Goal: Information Seeking & Learning: Learn about a topic

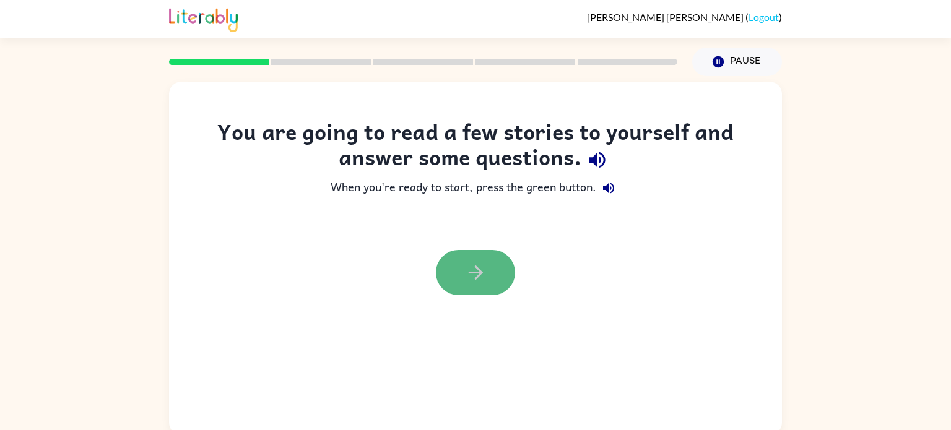
click at [492, 267] on button "button" at bounding box center [475, 272] width 79 height 45
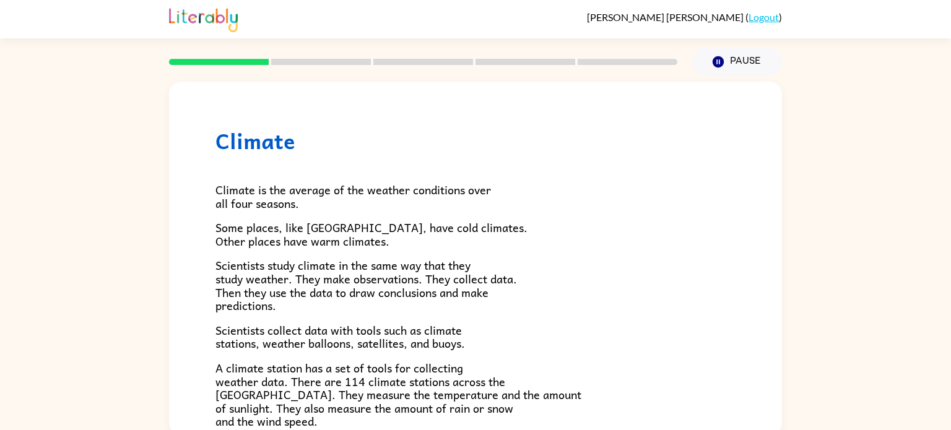
click at [531, 369] on p "A climate station has a set of tools for collecting weather data. There are 114…" at bounding box center [476, 395] width 520 height 67
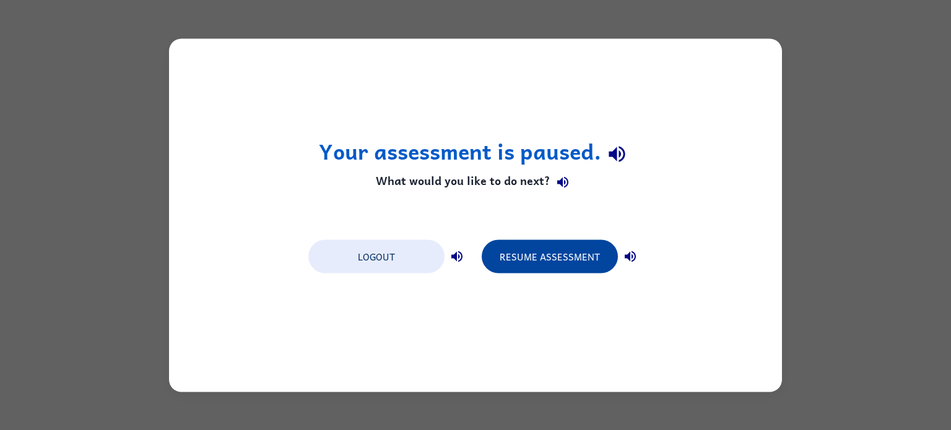
click at [556, 263] on button "Resume Assessment" at bounding box center [550, 256] width 136 height 33
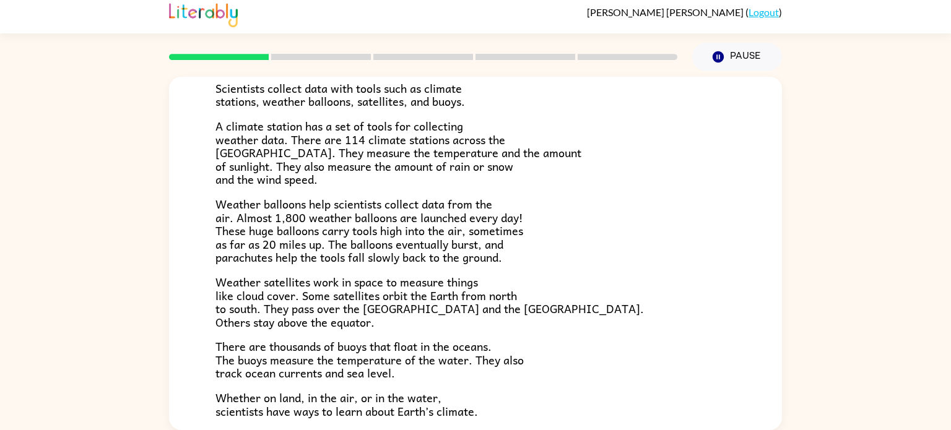
scroll to position [255, 0]
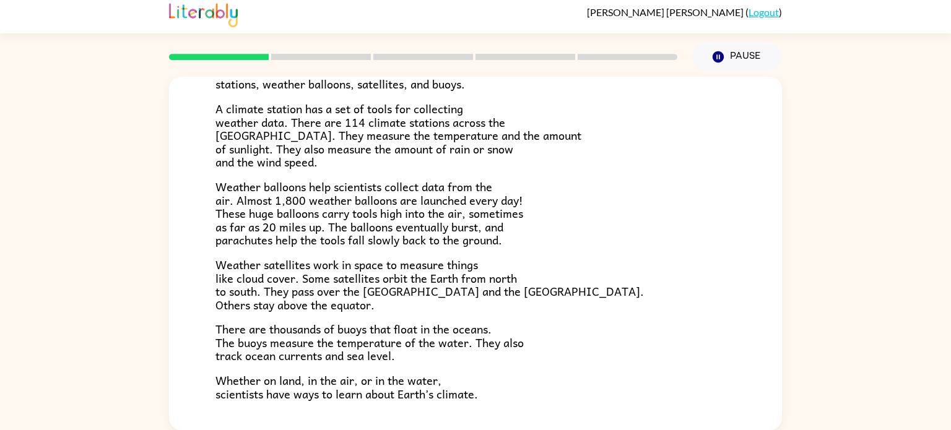
click at [153, 170] on div "Climate Climate is the average of the weather conditions over all four seasons.…" at bounding box center [475, 250] width 951 height 359
click at [83, 116] on div "Climate Climate is the average of the weather conditions over all four seasons.…" at bounding box center [475, 250] width 951 height 359
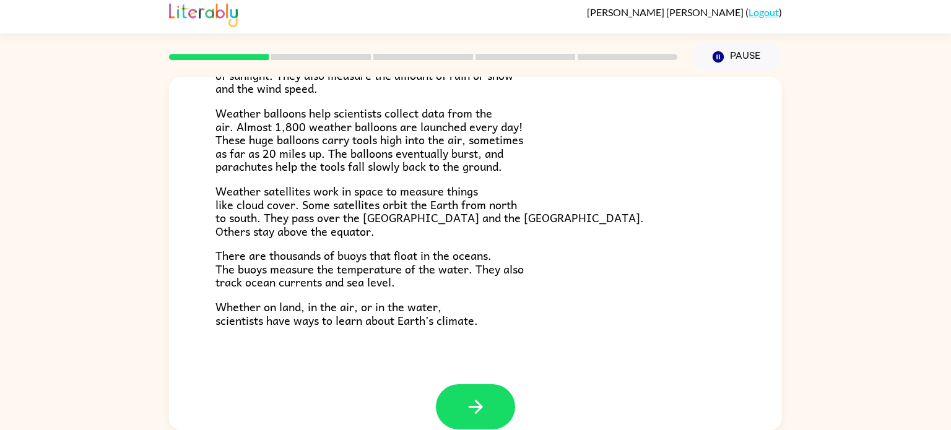
scroll to position [346, 0]
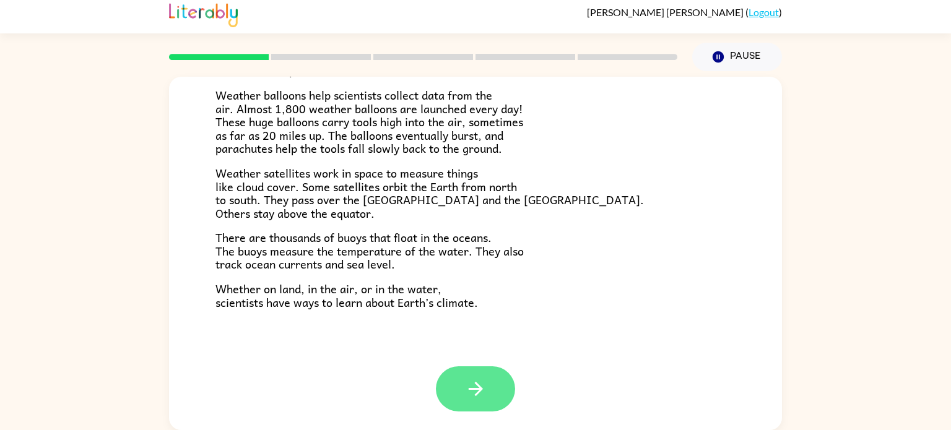
click at [445, 371] on button "button" at bounding box center [475, 389] width 79 height 45
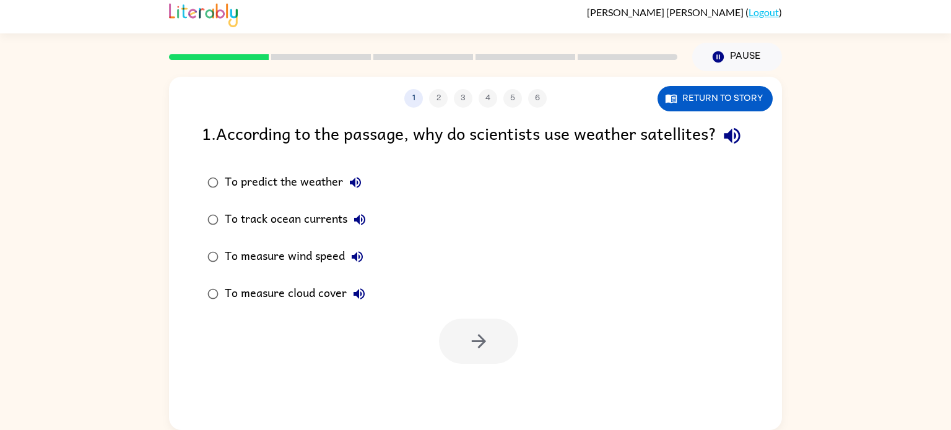
scroll to position [0, 0]
click at [463, 352] on button "button" at bounding box center [478, 341] width 79 height 45
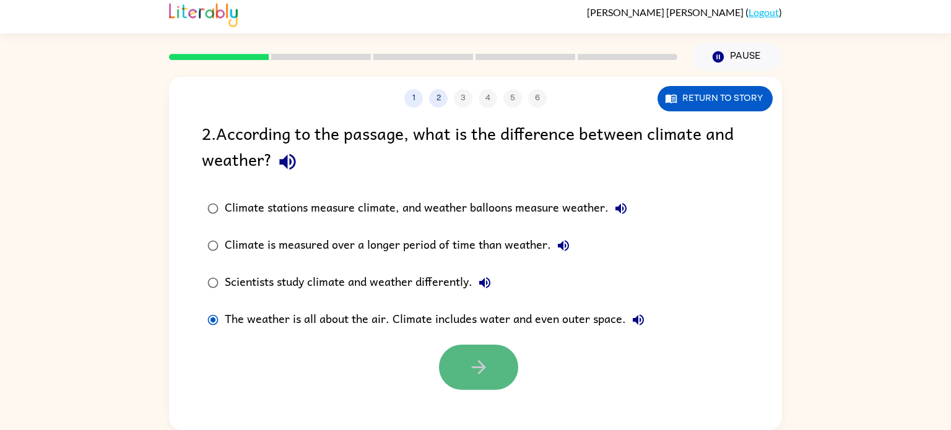
click at [477, 378] on icon "button" at bounding box center [479, 368] width 22 height 22
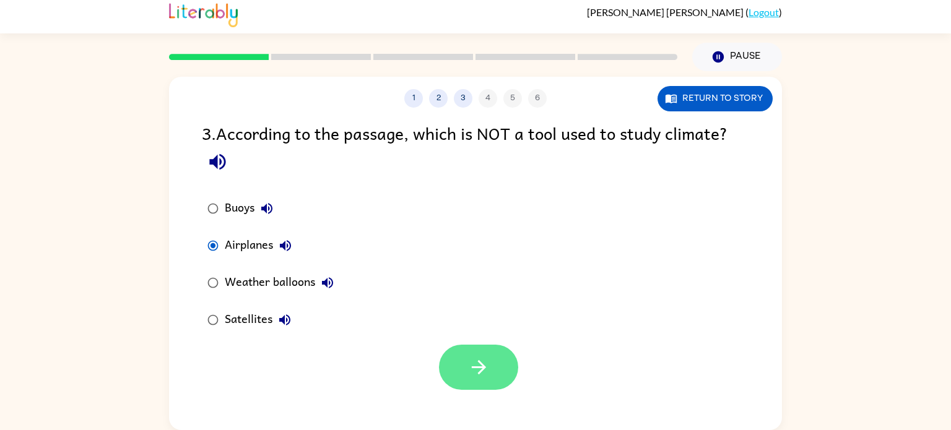
click at [471, 368] on icon "button" at bounding box center [479, 368] width 22 height 22
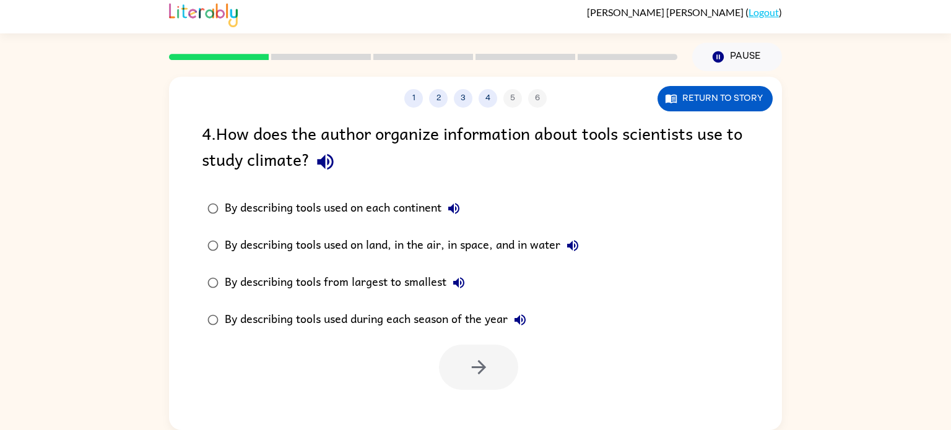
click at [230, 250] on div "By describing tools used on land, in the air, in space, and in water" at bounding box center [405, 246] width 361 height 25
click at [476, 356] on button "button" at bounding box center [478, 367] width 79 height 45
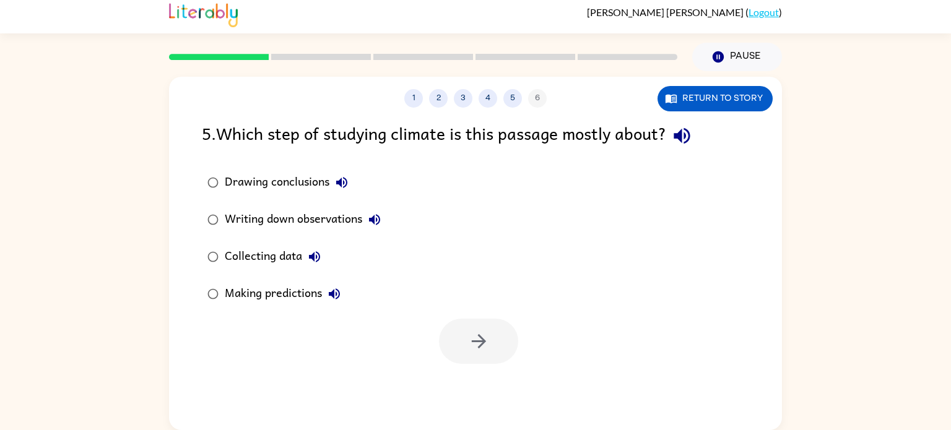
click at [229, 256] on div "Collecting data" at bounding box center [276, 257] width 102 height 25
click at [473, 358] on button "button" at bounding box center [478, 341] width 79 height 45
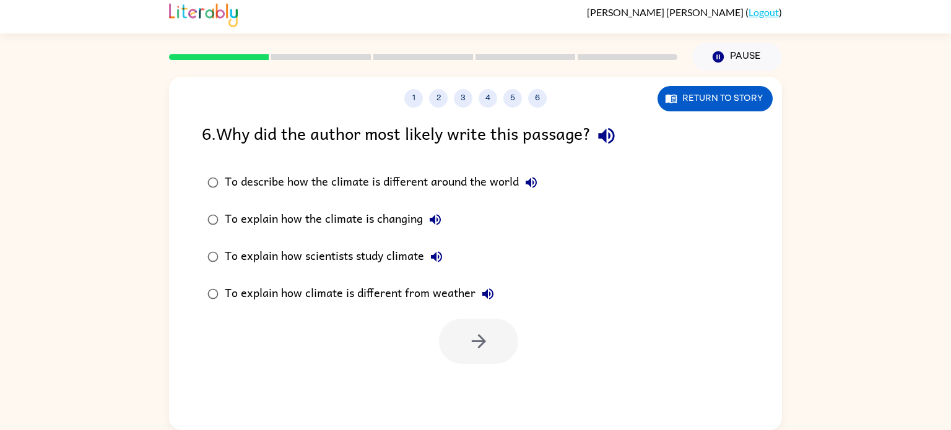
click at [225, 177] on div "To describe how the climate is different around the world" at bounding box center [384, 182] width 319 height 25
click at [468, 344] on icon "button" at bounding box center [479, 342] width 22 height 22
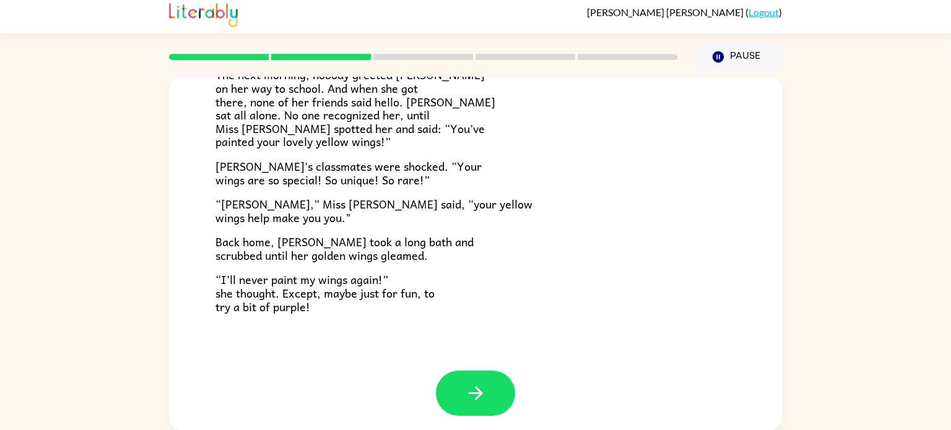
scroll to position [346, 0]
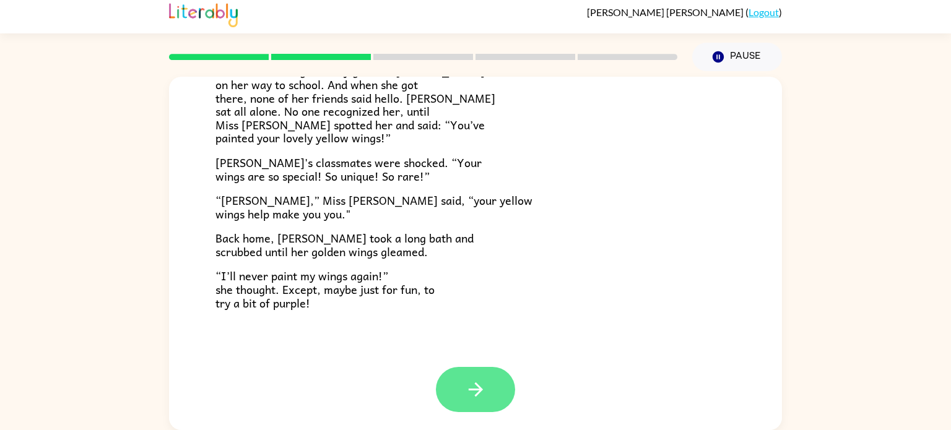
click at [491, 397] on button "button" at bounding box center [475, 389] width 79 height 45
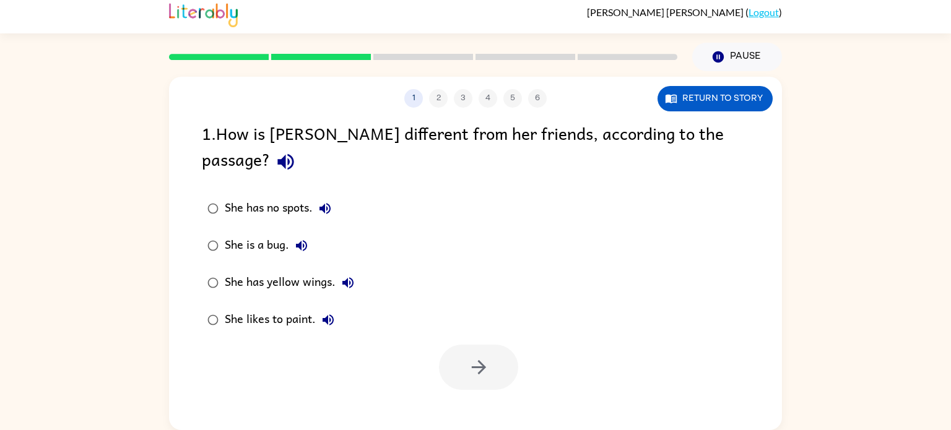
scroll to position [0, 0]
click at [233, 271] on div "She has yellow wings." at bounding box center [293, 283] width 136 height 25
click at [448, 345] on button "button" at bounding box center [478, 367] width 79 height 45
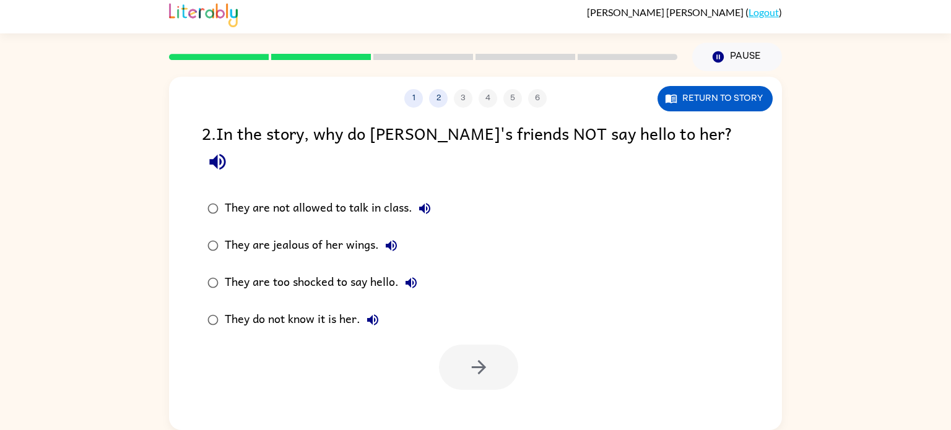
click at [282, 271] on div "They are too shocked to say hello." at bounding box center [324, 283] width 199 height 25
click at [291, 308] on div "They do not know it is her." at bounding box center [305, 320] width 160 height 25
click at [484, 357] on icon "button" at bounding box center [479, 368] width 22 height 22
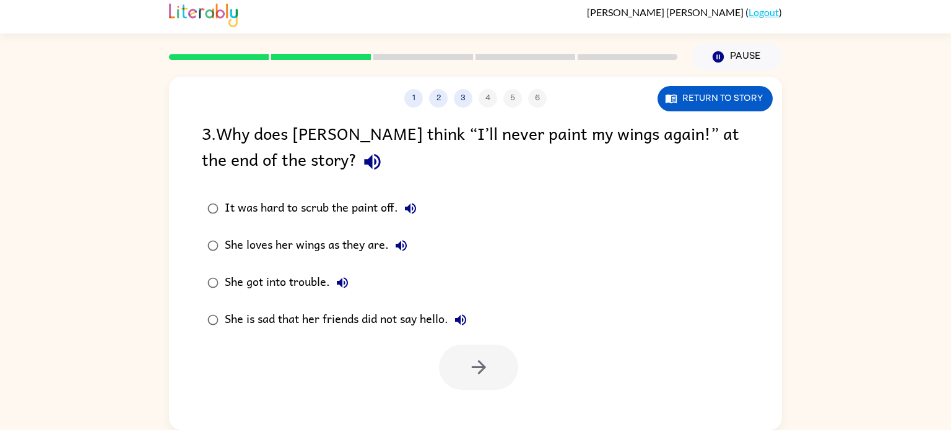
click at [286, 246] on div "She loves her wings as they are." at bounding box center [319, 246] width 189 height 25
click at [454, 359] on button "button" at bounding box center [478, 367] width 79 height 45
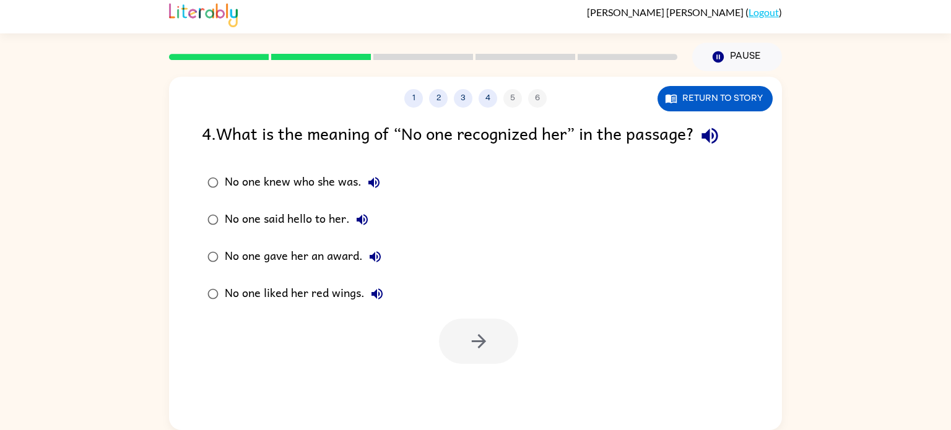
click at [241, 172] on div "No one knew who she was." at bounding box center [306, 182] width 162 height 25
click at [463, 354] on button "button" at bounding box center [478, 341] width 79 height 45
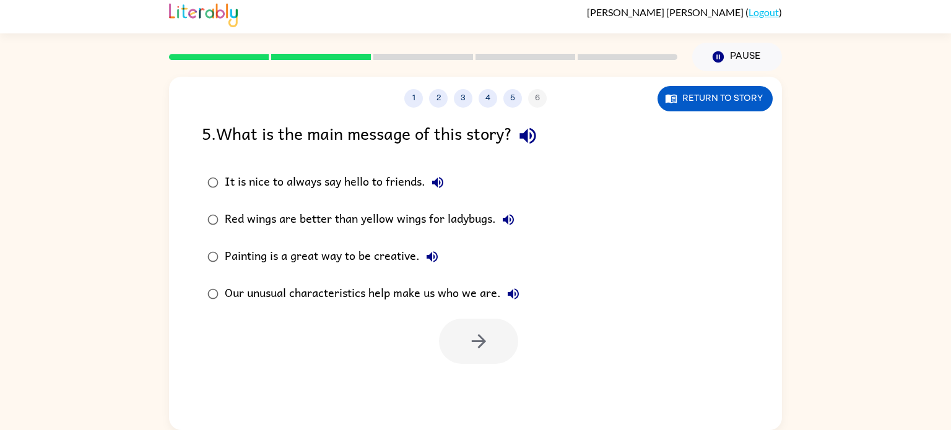
click at [334, 293] on div "Our unusual characteristics help make us who we are." at bounding box center [375, 294] width 301 height 25
click at [458, 354] on button "button" at bounding box center [478, 341] width 79 height 45
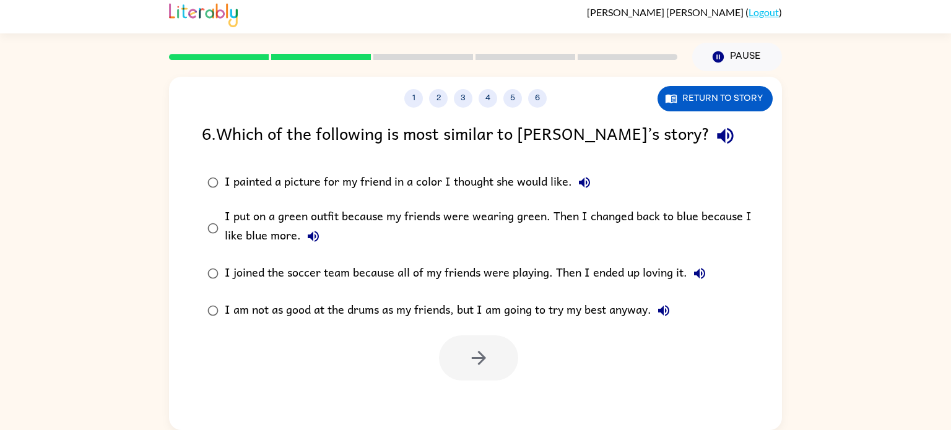
click at [429, 216] on div "I put on a green outfit because my friends were wearing green. Then I changed b…" at bounding box center [495, 229] width 541 height 42
click at [511, 351] on button "button" at bounding box center [478, 358] width 79 height 45
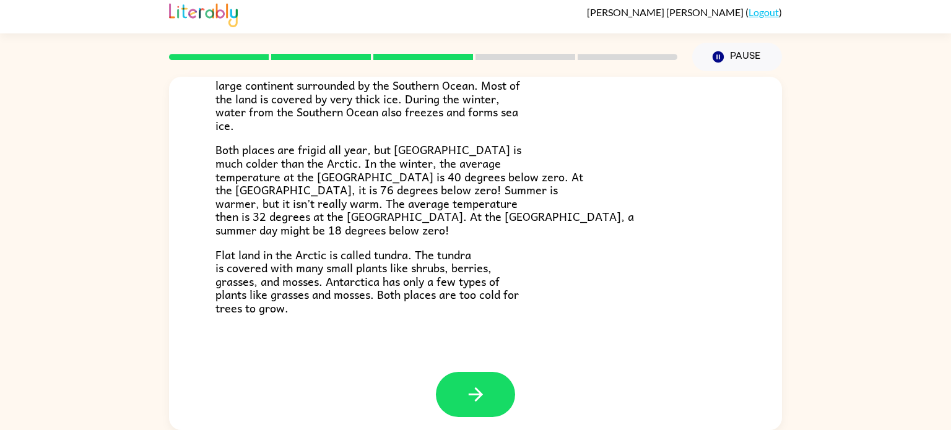
scroll to position [261, 0]
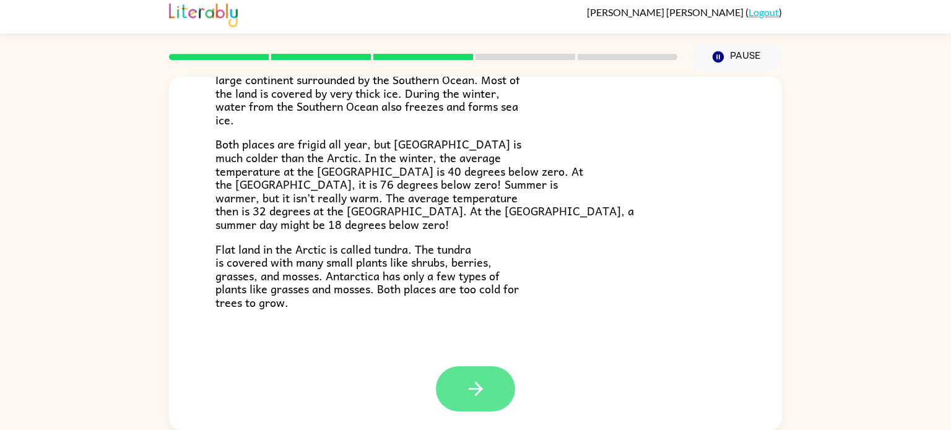
click at [451, 394] on button "button" at bounding box center [475, 389] width 79 height 45
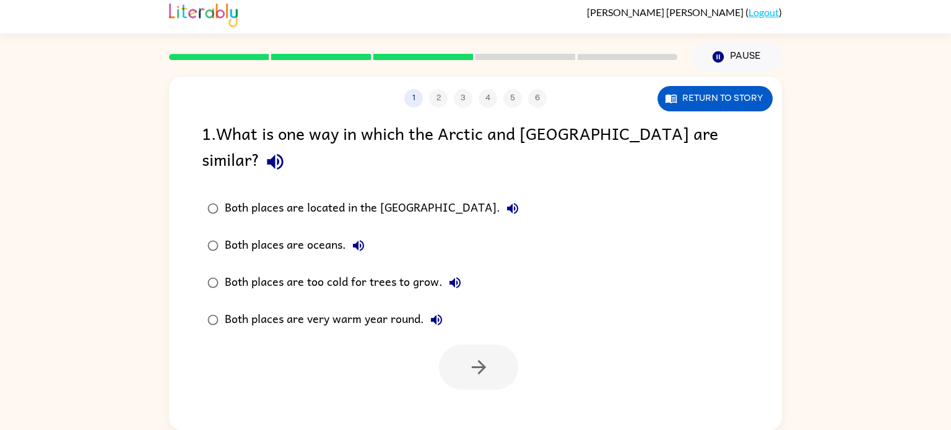
scroll to position [0, 0]
click at [340, 264] on label "Both places are too cold for trees to grow." at bounding box center [363, 282] width 336 height 37
click at [465, 345] on button "button" at bounding box center [478, 367] width 79 height 45
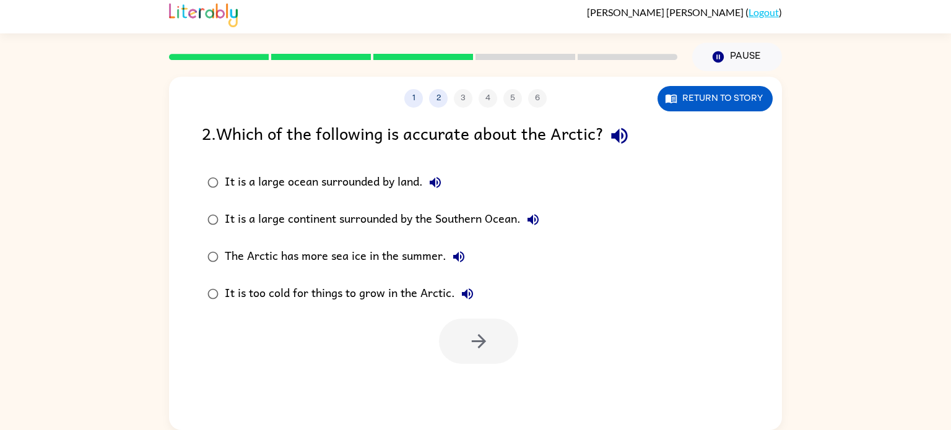
click at [359, 297] on div "It is too cold for things to grow in the Arctic." at bounding box center [352, 294] width 255 height 25
click at [361, 178] on div "It is a large ocean surrounded by land." at bounding box center [336, 182] width 223 height 25
click at [458, 342] on button "button" at bounding box center [478, 341] width 79 height 45
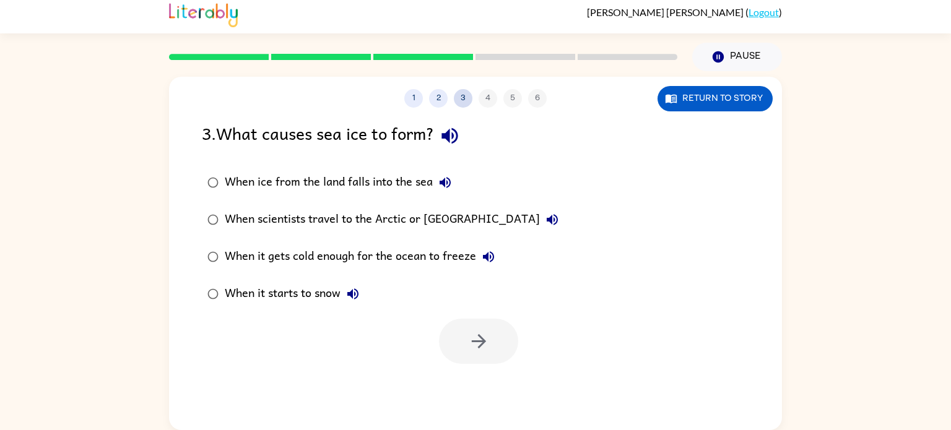
click at [457, 99] on button "3" at bounding box center [463, 98] width 19 height 19
click at [441, 98] on button "2" at bounding box center [438, 98] width 19 height 19
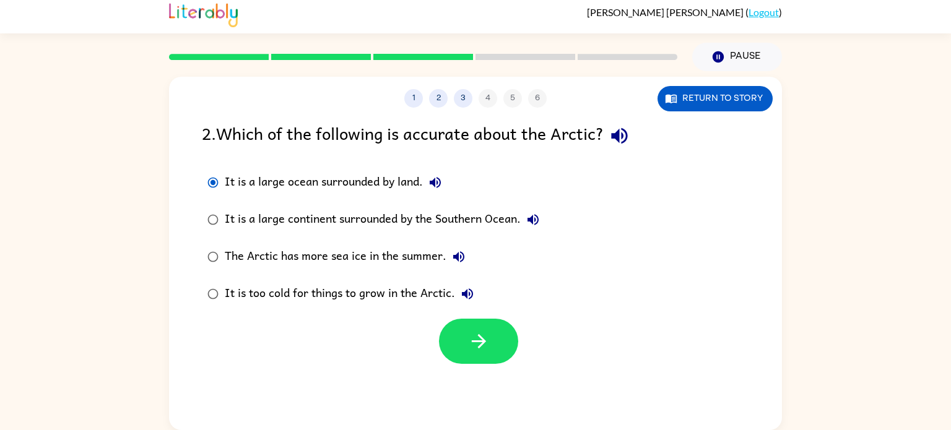
click at [290, 217] on div "It is a large continent surrounded by the Southern Ocean." at bounding box center [385, 220] width 321 height 25
click at [507, 374] on div "1 2 3 4 5 6 Return to story 2 . Which of the following is accurate about the Ar…" at bounding box center [475, 254] width 613 height 354
click at [481, 346] on icon "button" at bounding box center [478, 341] width 14 height 14
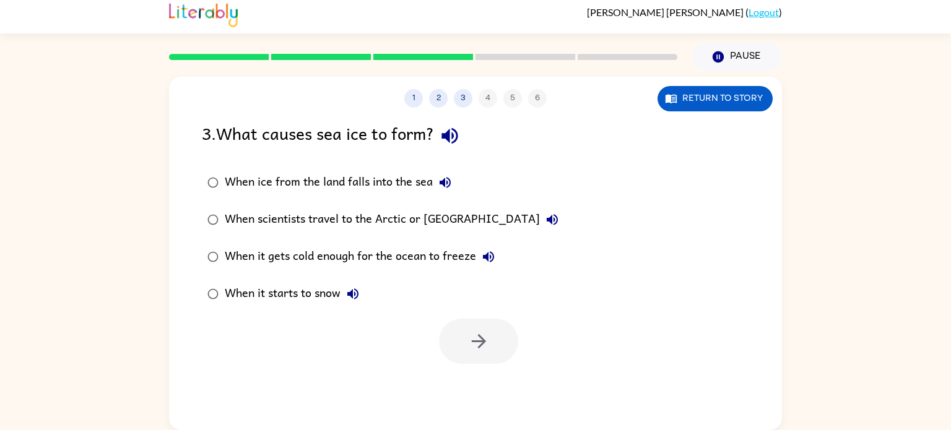
click at [296, 251] on div "When it gets cold enough for the ocean to freeze" at bounding box center [363, 257] width 276 height 25
click at [454, 334] on button "button" at bounding box center [478, 341] width 79 height 45
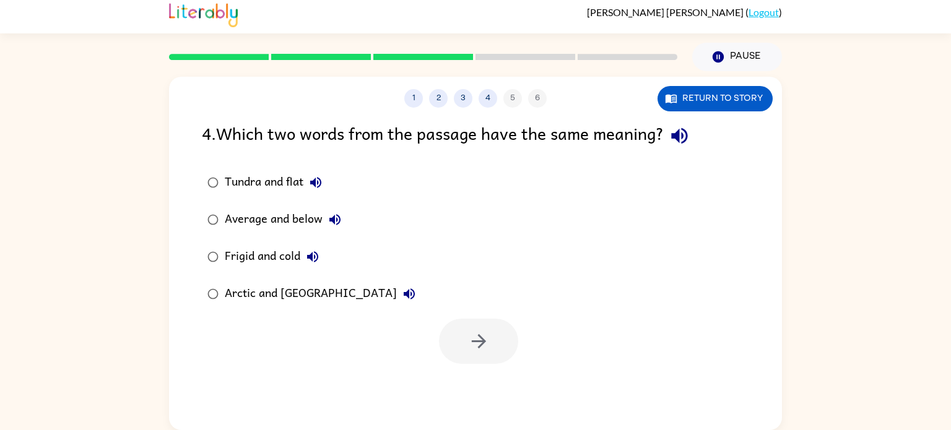
click at [266, 260] on div "Frigid and cold" at bounding box center [275, 257] width 100 height 25
click at [457, 347] on button "button" at bounding box center [478, 341] width 79 height 45
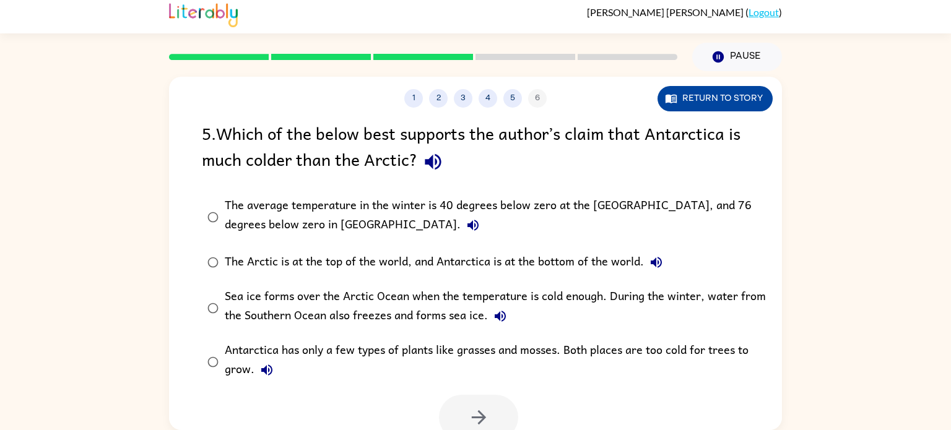
click at [712, 97] on button "Return to story" at bounding box center [715, 98] width 115 height 25
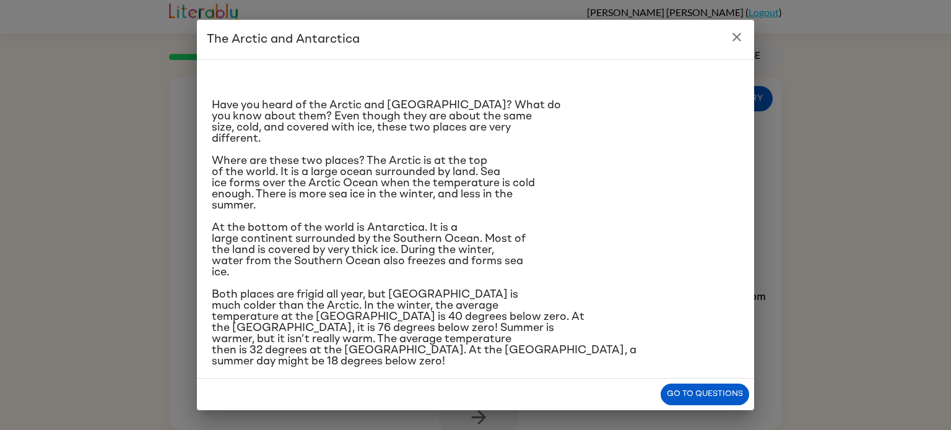
click at [731, 37] on icon "close" at bounding box center [737, 37] width 15 height 15
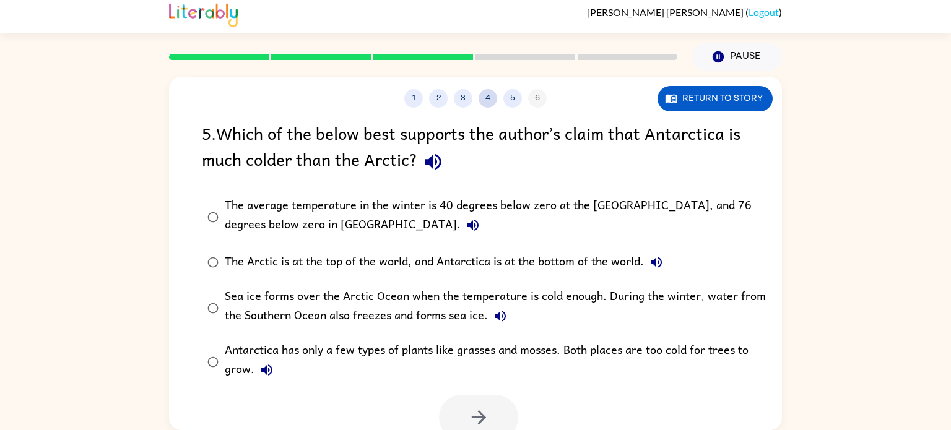
click at [488, 98] on button "4" at bounding box center [488, 98] width 19 height 19
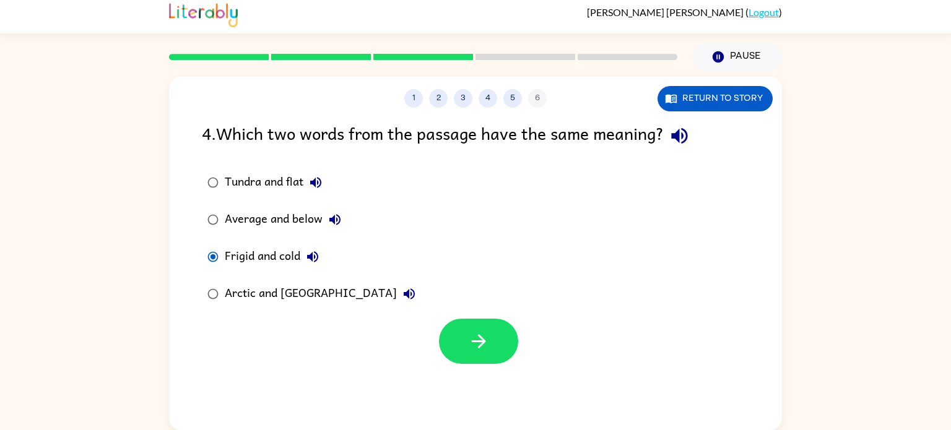
click at [247, 286] on div "Arctic and [GEOGRAPHIC_DATA]" at bounding box center [323, 294] width 197 height 25
click at [465, 342] on button "button" at bounding box center [478, 341] width 79 height 45
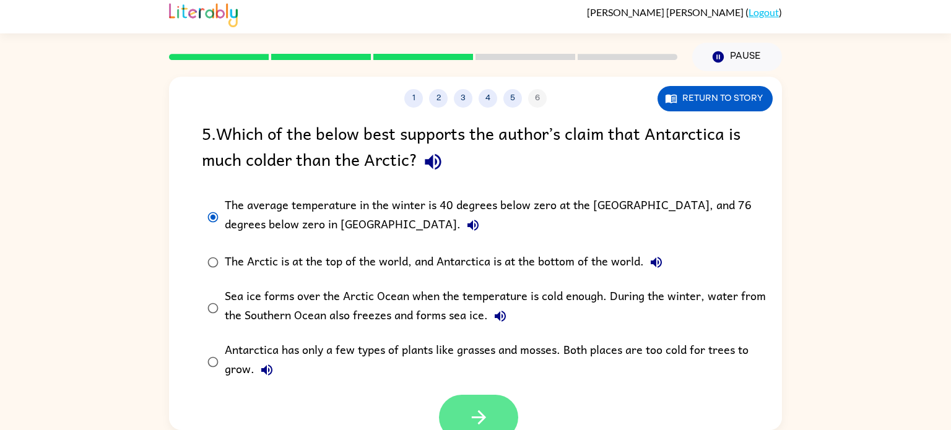
click at [480, 424] on icon "button" at bounding box center [478, 418] width 14 height 14
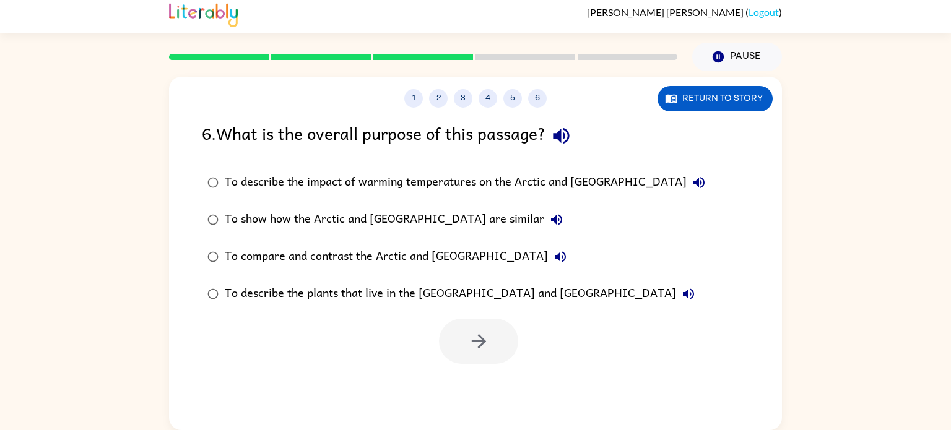
click at [334, 222] on div "To show how the Arctic and [GEOGRAPHIC_DATA] are similar" at bounding box center [397, 220] width 344 height 25
click at [389, 256] on div "To compare and contrast the Arctic and [GEOGRAPHIC_DATA]" at bounding box center [399, 257] width 348 height 25
click at [465, 332] on button "button" at bounding box center [478, 341] width 79 height 45
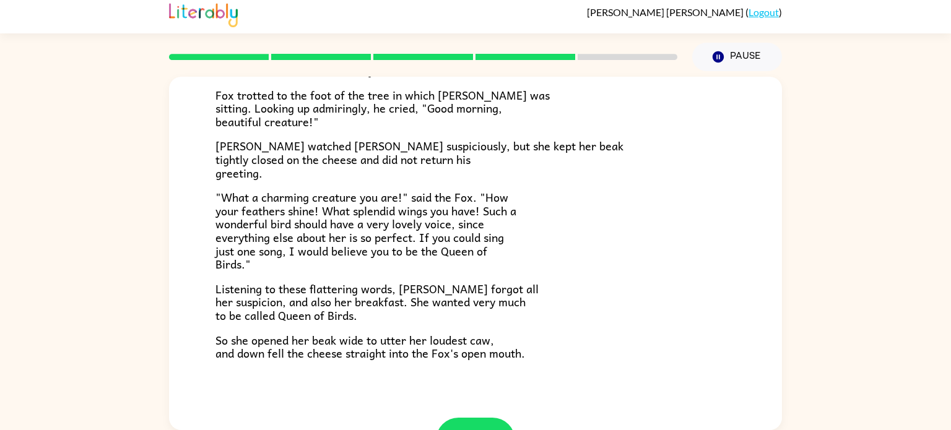
scroll to position [243, 0]
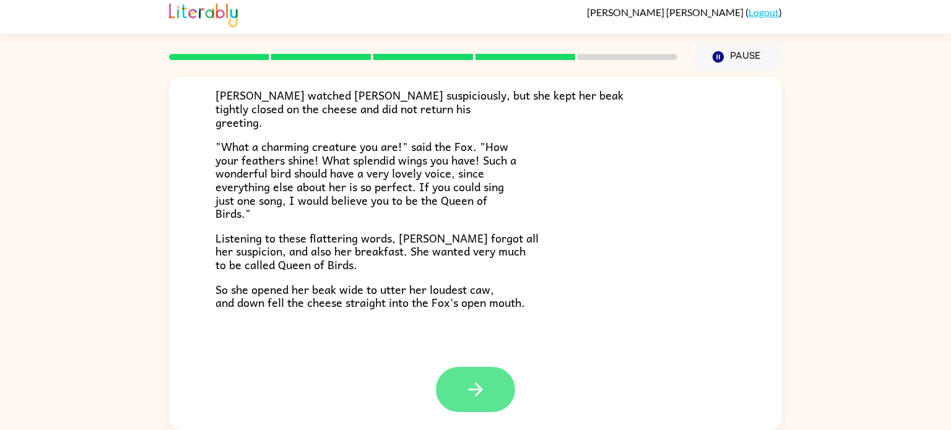
click at [458, 390] on button "button" at bounding box center [475, 389] width 79 height 45
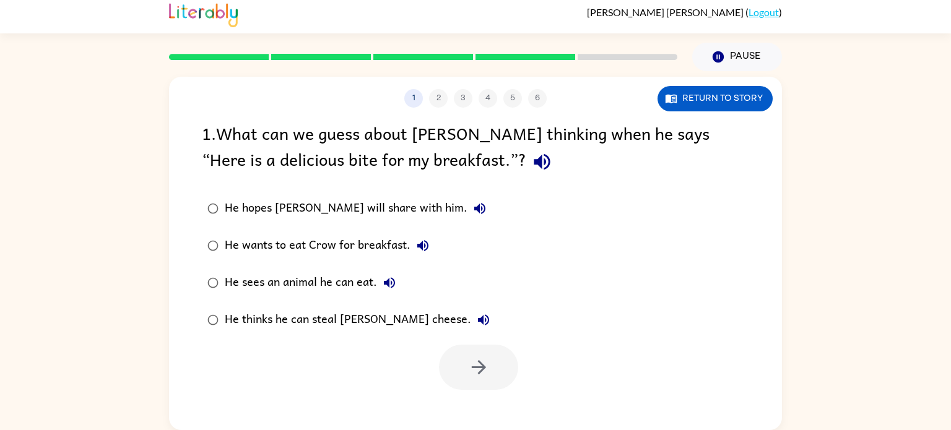
click at [245, 247] on div "He wants to eat Crow for breakfast." at bounding box center [330, 246] width 211 height 25
click at [476, 369] on icon "button" at bounding box center [478, 368] width 14 height 14
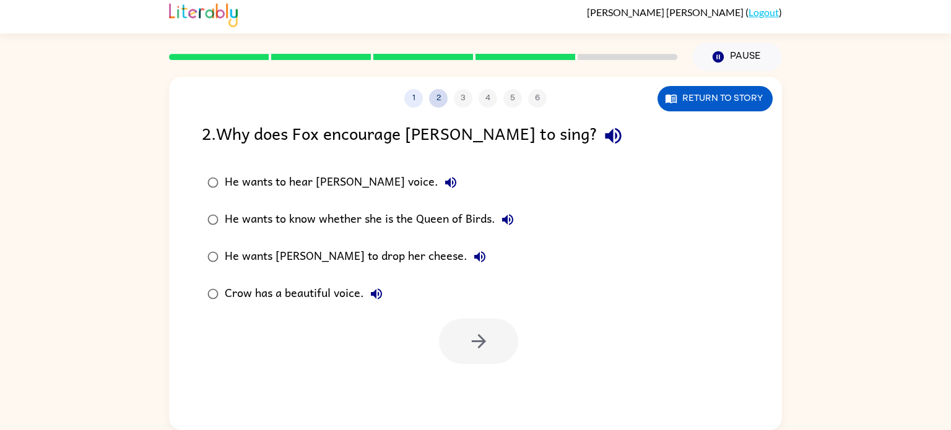
click at [439, 98] on button "2" at bounding box center [438, 98] width 19 height 19
click at [414, 98] on button "1" at bounding box center [413, 98] width 19 height 19
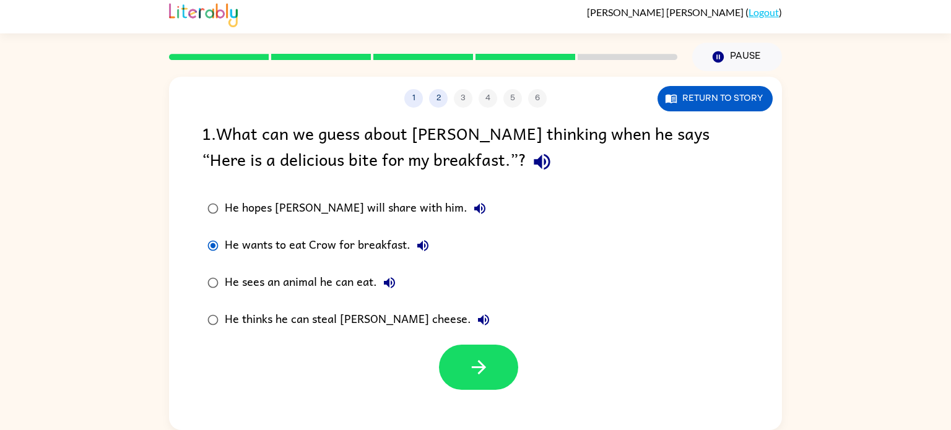
click at [289, 308] on div "He thinks he can steal [PERSON_NAME] cheese." at bounding box center [360, 320] width 271 height 25
click at [484, 372] on icon "button" at bounding box center [479, 368] width 22 height 22
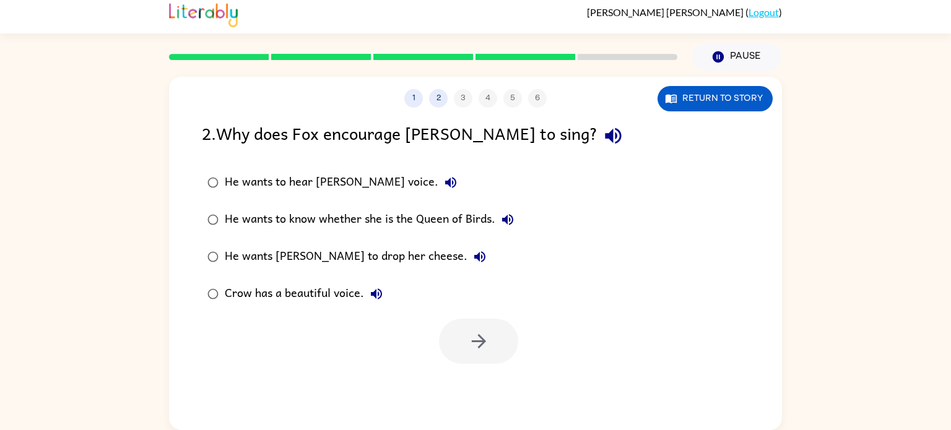
click at [307, 243] on label "He wants [PERSON_NAME] to drop her cheese." at bounding box center [360, 256] width 331 height 37
click at [489, 330] on button "button" at bounding box center [478, 341] width 79 height 45
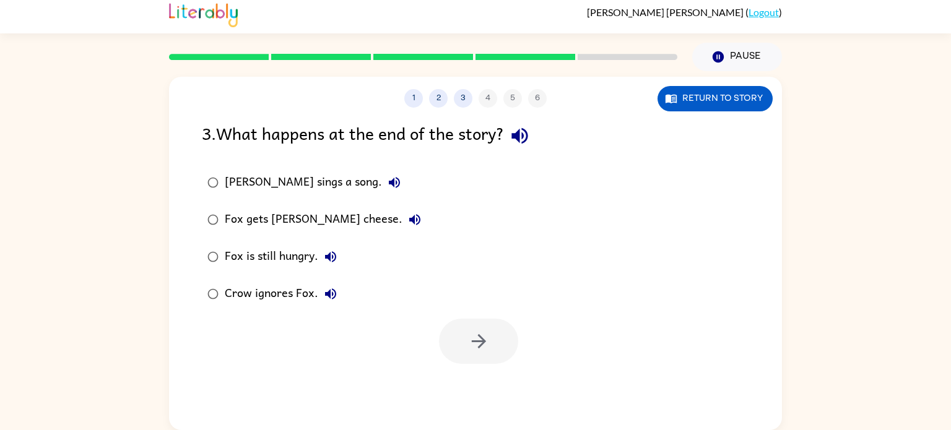
click at [284, 219] on div "Fox gets [PERSON_NAME] cheese." at bounding box center [326, 220] width 203 height 25
click at [454, 333] on button "button" at bounding box center [478, 341] width 79 height 45
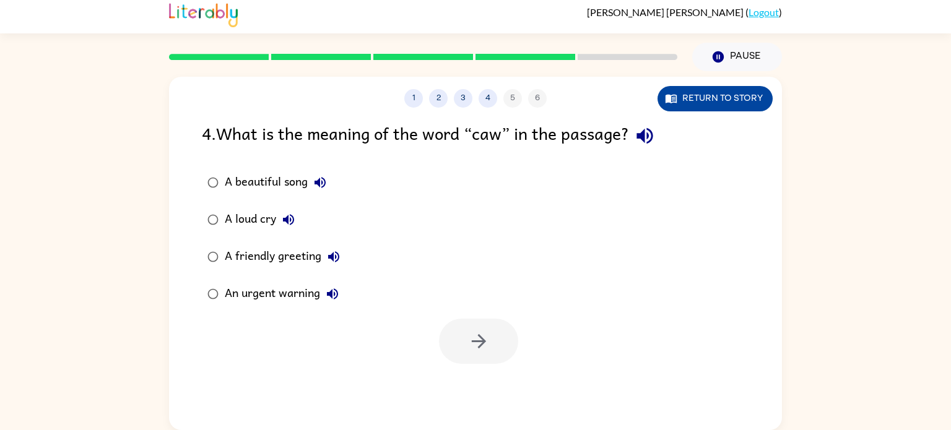
click at [735, 97] on button "Return to story" at bounding box center [715, 98] width 115 height 25
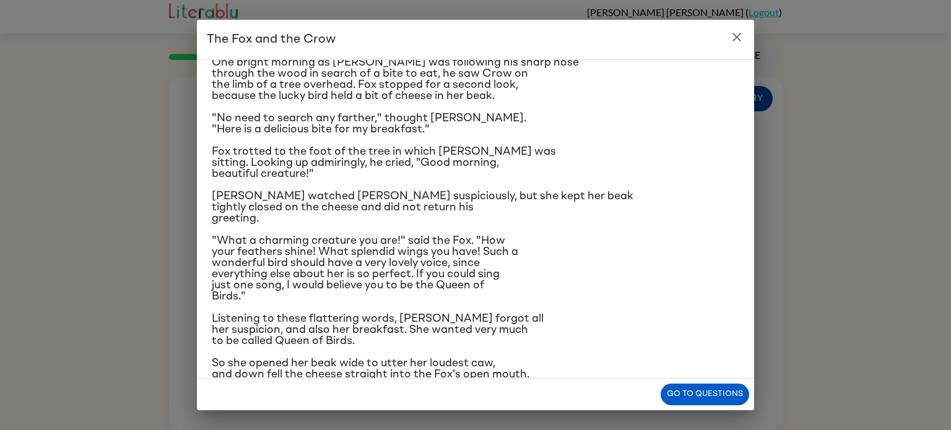
scroll to position [59, 0]
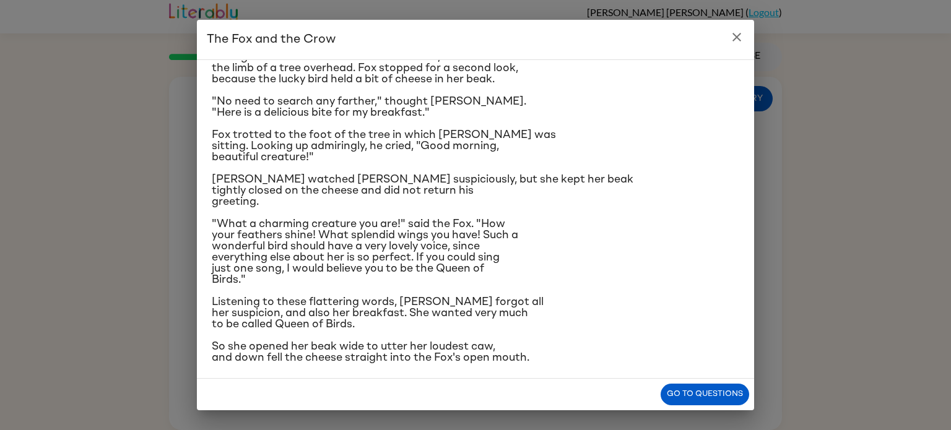
click at [731, 45] on button "close" at bounding box center [737, 37] width 25 height 25
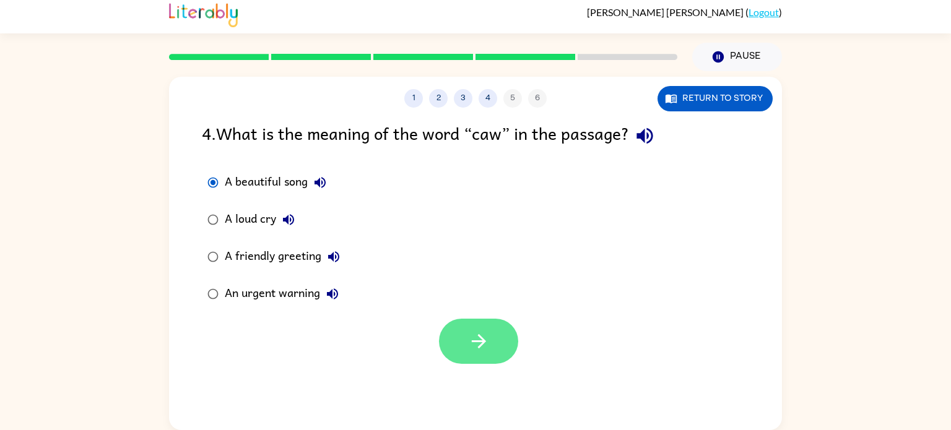
click at [489, 343] on icon "button" at bounding box center [479, 342] width 22 height 22
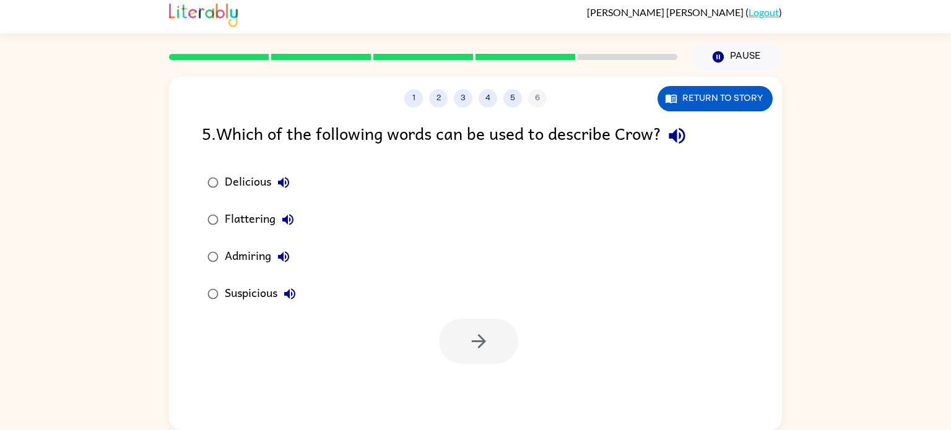
click at [240, 299] on div "Suspicious" at bounding box center [263, 294] width 77 height 25
click at [474, 357] on button "button" at bounding box center [478, 341] width 79 height 45
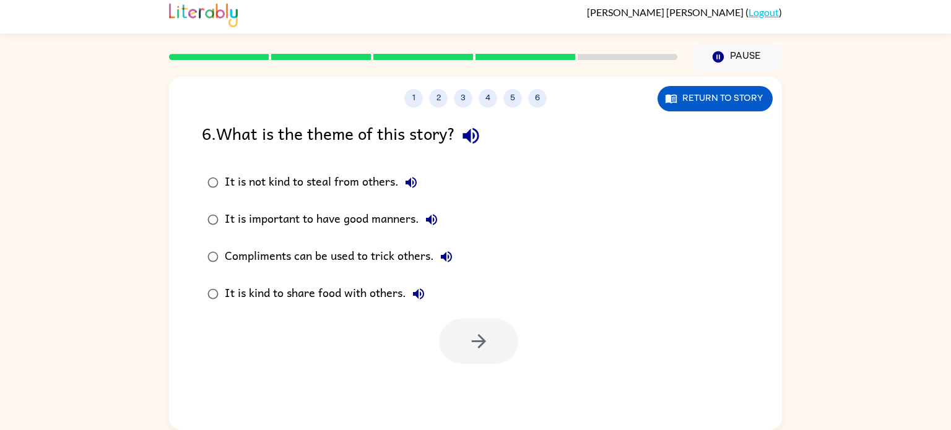
click at [287, 189] on div "It is not kind to steal from others." at bounding box center [324, 182] width 199 height 25
click at [468, 341] on icon "button" at bounding box center [479, 342] width 22 height 22
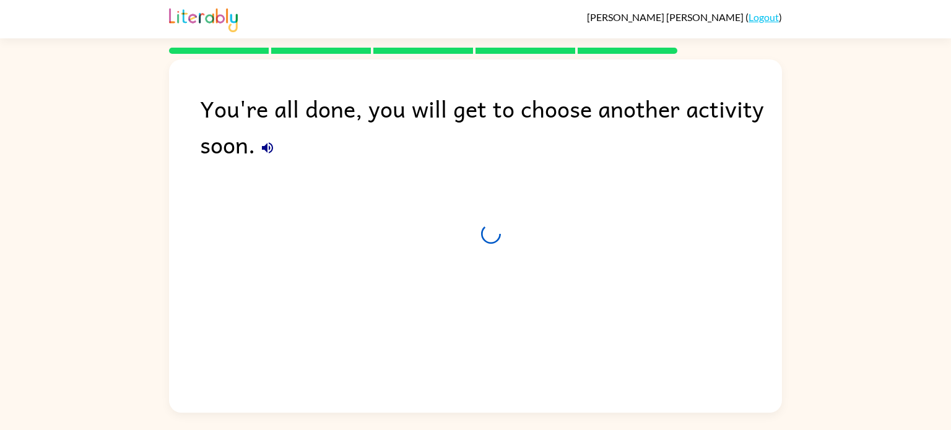
scroll to position [0, 0]
